Goal: Connect with others

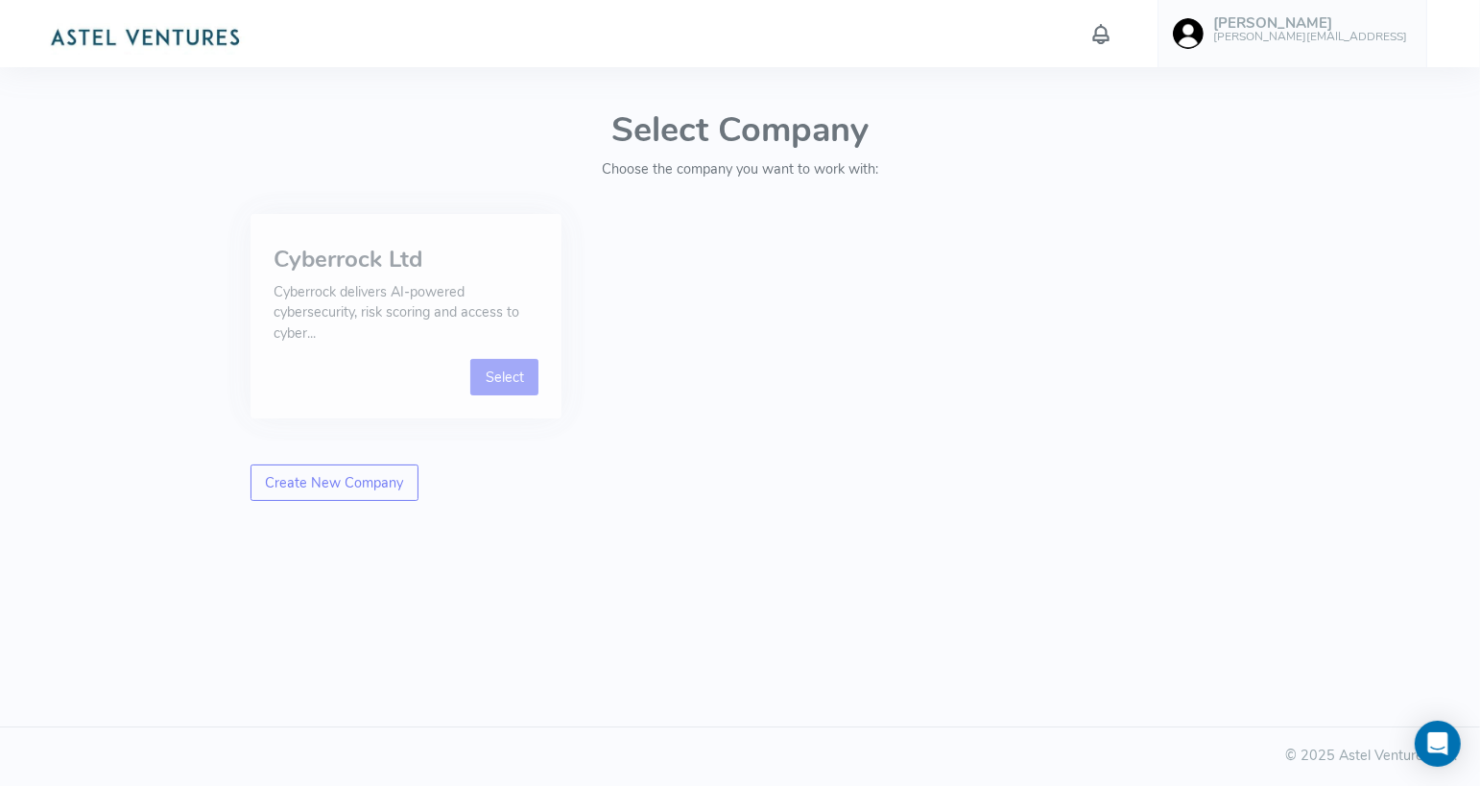
click at [503, 387] on link "Select" at bounding box center [504, 377] width 68 height 36
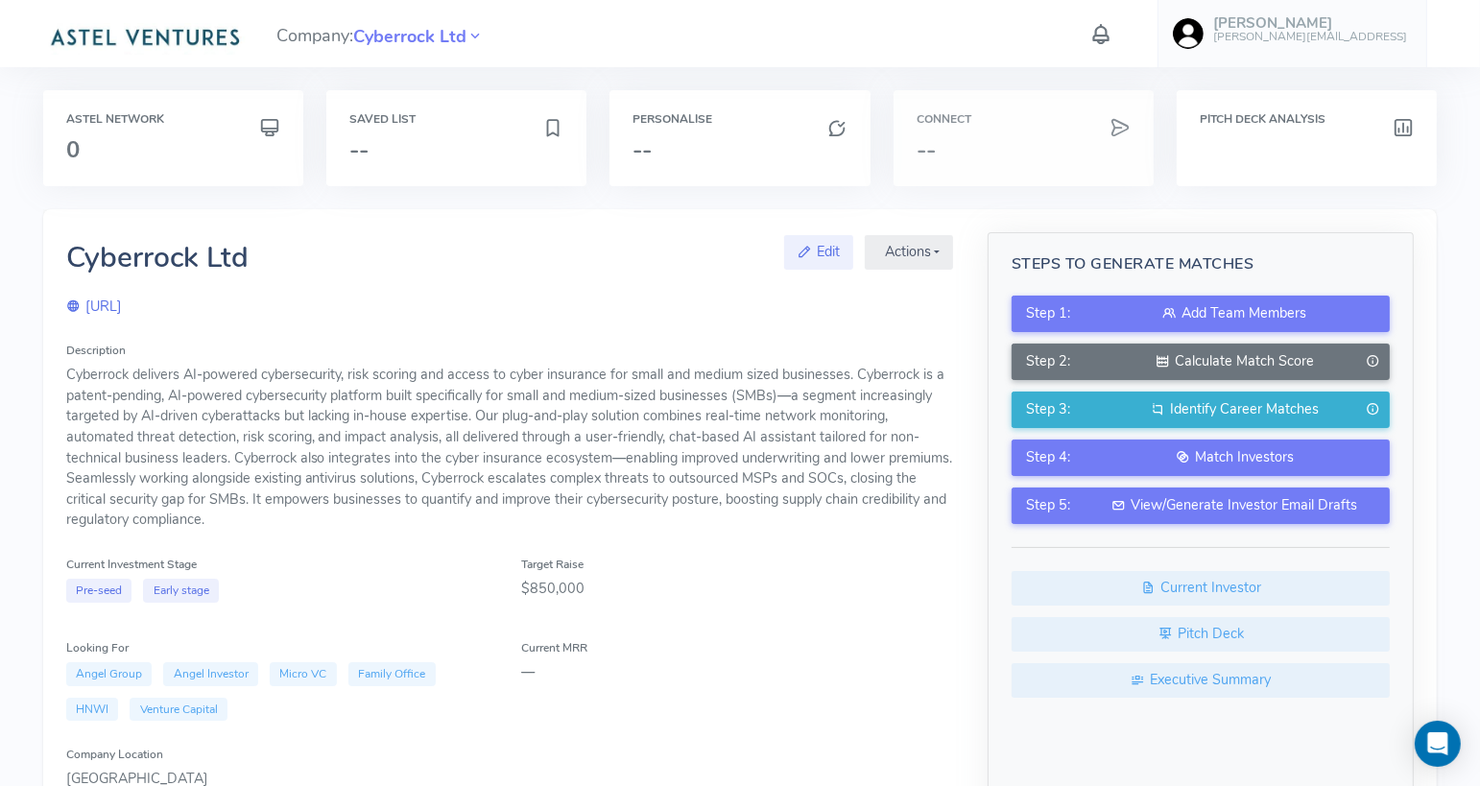
click at [1002, 124] on h6 "Connect" at bounding box center [1024, 119] width 214 height 12
